Goal: Information Seeking & Learning: Learn about a topic

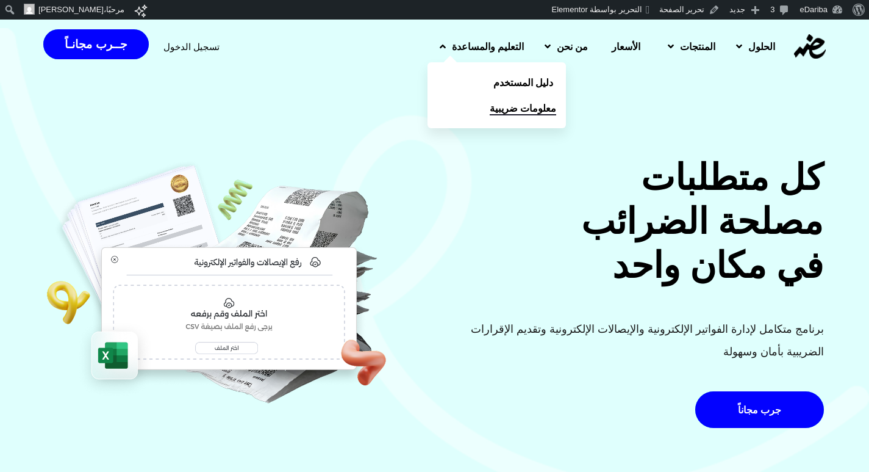
click at [490, 111] on span "معلومات ضريبية" at bounding box center [523, 108] width 67 height 15
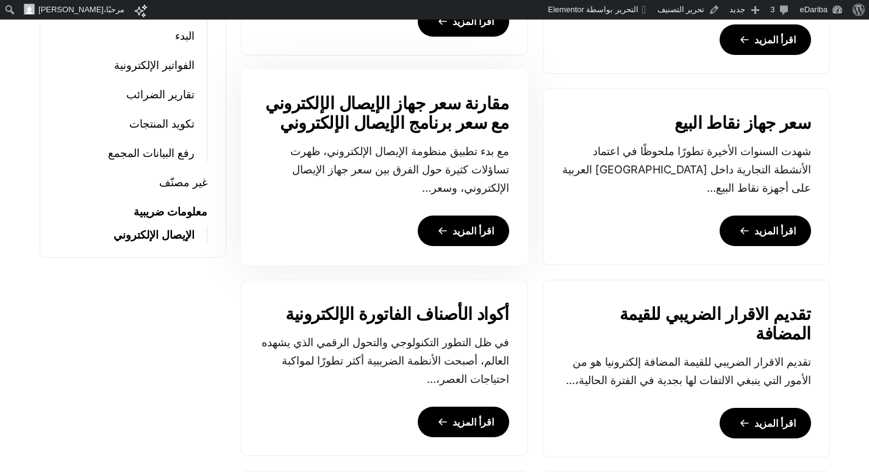
scroll to position [732, 0]
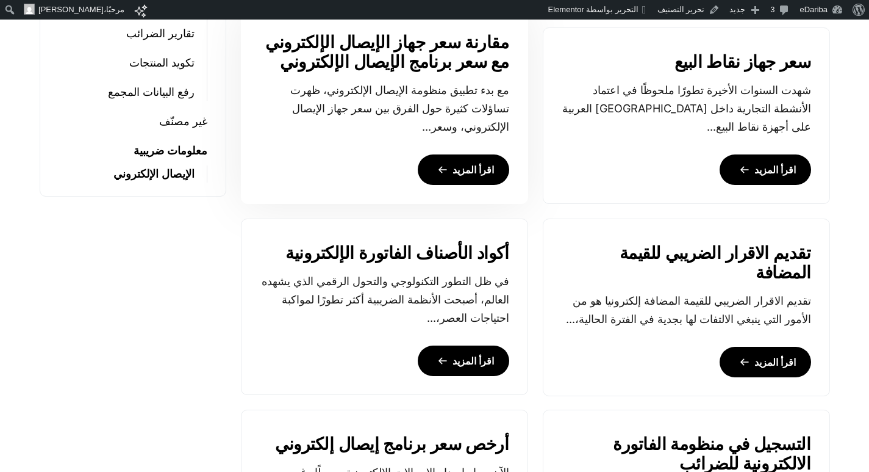
click at [489, 163] on link "اقرأ المزيد" at bounding box center [464, 169] width 92 height 31
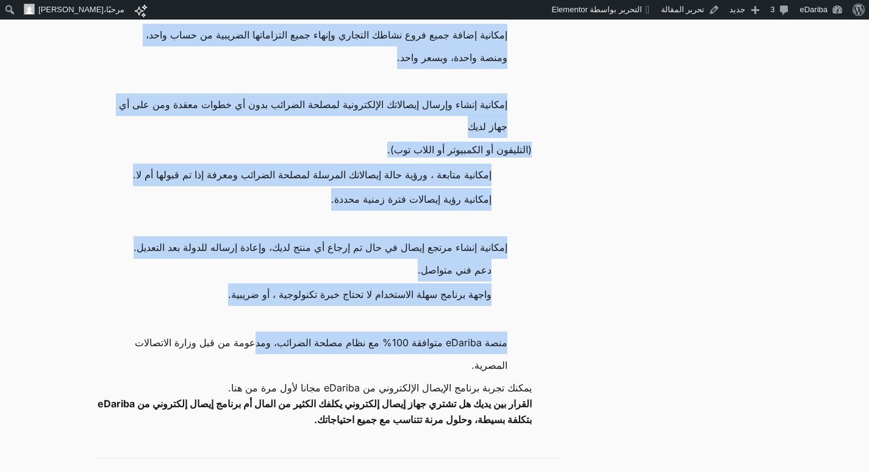
scroll to position [1098, 0]
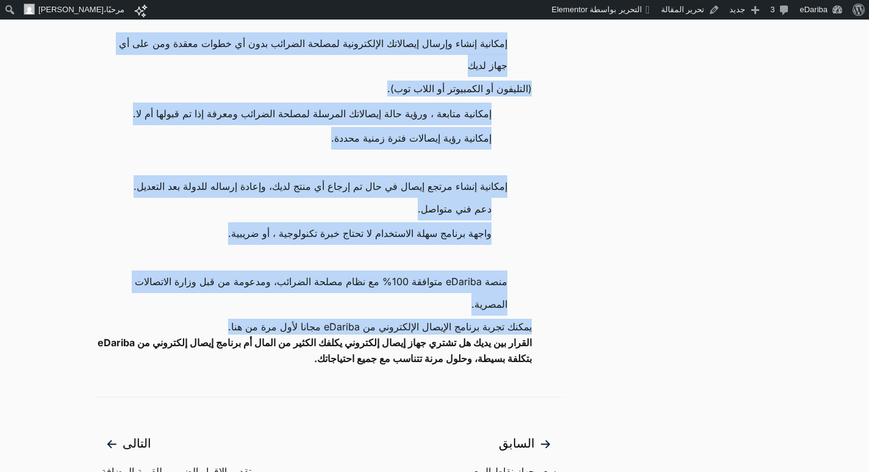
drag, startPoint x: 509, startPoint y: 151, endPoint x: 176, endPoint y: 393, distance: 411.9
copy div "ف وائد، ومزايا استخدام برنامج الإيصال الإلكتروني بدون pos من eDariba . ربط تلقا…"
click at [528, 334] on span "يمكنك تجربة برنامج الإيصال الإلكتروني من eDariba مجانا لأول مرة من هنا." at bounding box center [380, 326] width 304 height 16
drag, startPoint x: 179, startPoint y: 293, endPoint x: 173, endPoint y: 287, distance: 8.2
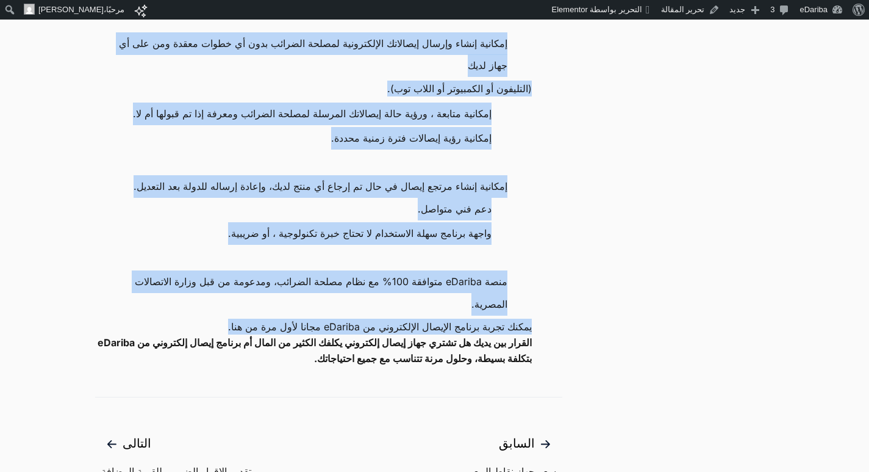
click at [178, 222] on li "دعم فني متواصل." at bounding box center [307, 210] width 400 height 24
click at [173, 222] on li "دعم فني متواصل." at bounding box center [307, 210] width 400 height 24
click at [190, 315] on span "منصة eDariba متوافقة 100% مع نظام مصلحة الضرائب، ومدعومة من قبل وزارة الاتصالات…" at bounding box center [312, 292] width 389 height 45
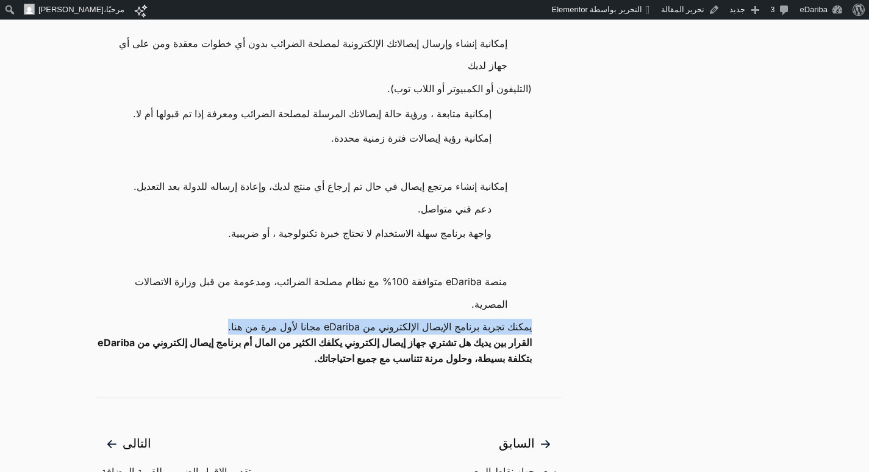
drag, startPoint x: 534, startPoint y: 388, endPoint x: 204, endPoint y: 399, distance: 329.6
copy span "يمكنك تجربة برنامج الإيصال الإلكتروني من eDariba مجانا لأول مرة من هنا."
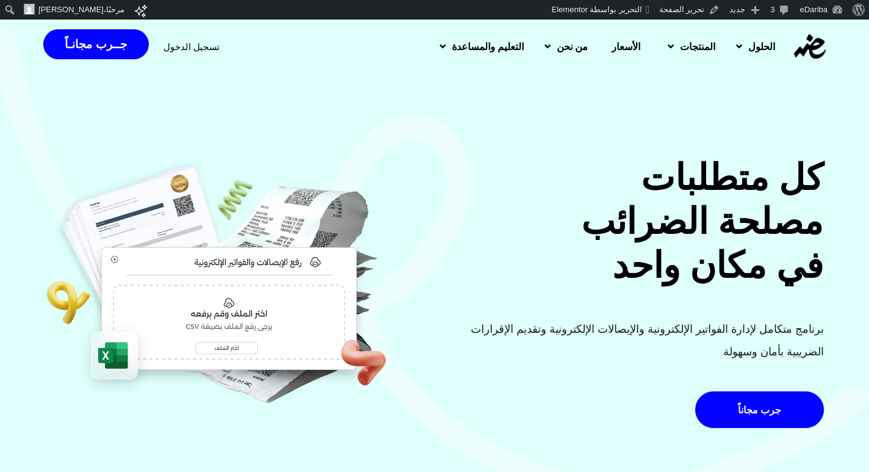
click at [198, 50] on span "تسجيل الدخول" at bounding box center [192, 46] width 56 height 9
drag, startPoint x: 747, startPoint y: 3, endPoint x: 577, endPoint y: 120, distance: 206.3
click at [577, 120] on div "كل متطلبات مصلحة الضرائب في مكان واحد برنامج متكامل لإدارة الفواتير الإلكترونية…" at bounding box center [434, 266] width 869 height 496
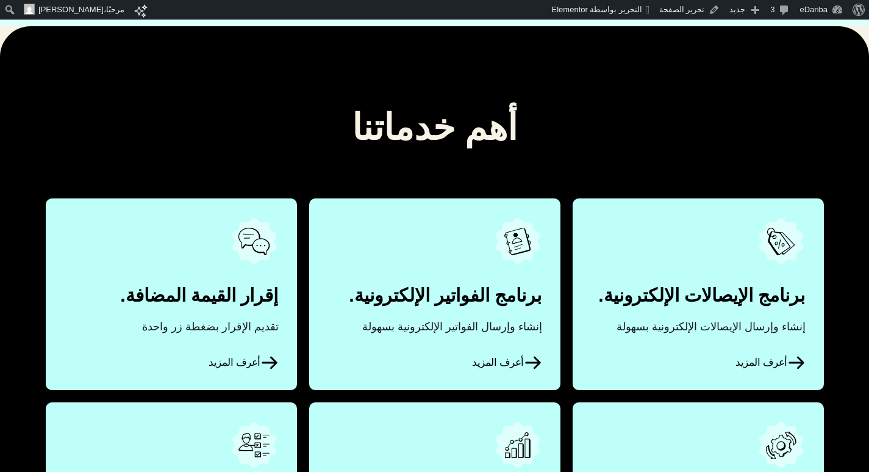
scroll to position [732, 0]
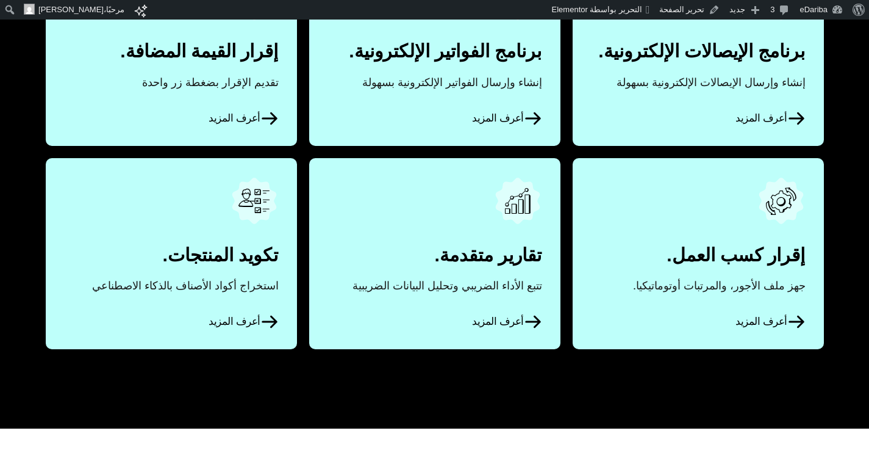
click at [784, 115] on span "أعرف المزيد" at bounding box center [771, 118] width 70 height 18
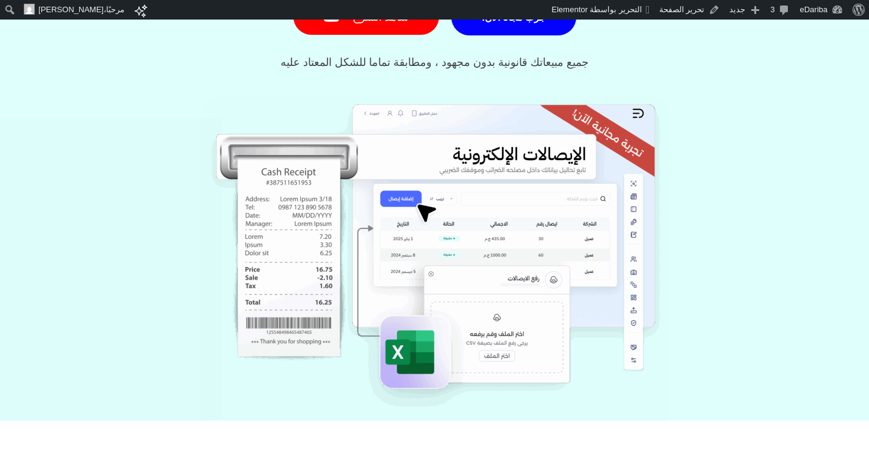
scroll to position [610, 0]
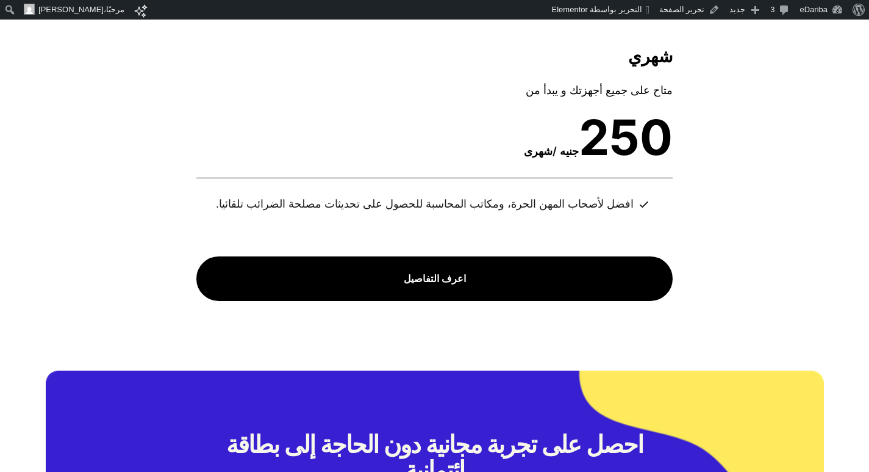
scroll to position [4881, 0]
